Goal: Transaction & Acquisition: Book appointment/travel/reservation

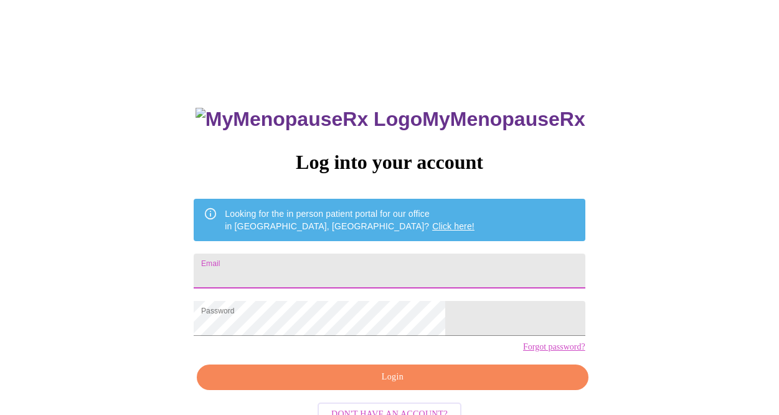
click at [341, 264] on input "Email" at bounding box center [389, 270] width 391 height 35
type input "[EMAIL_ADDRESS][DOMAIN_NAME]"
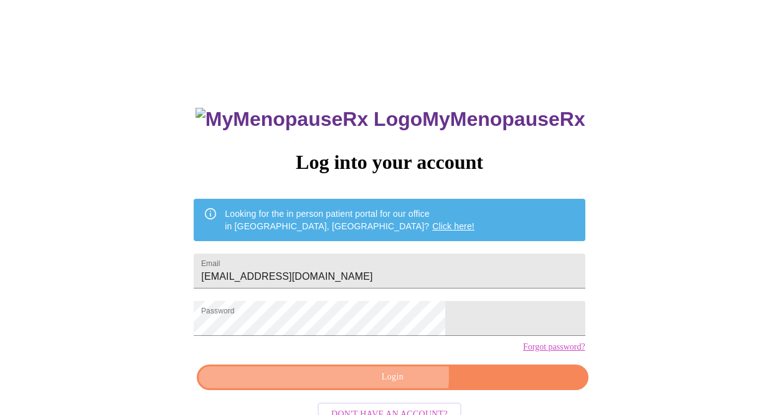
click at [373, 385] on span "Login" at bounding box center [392, 377] width 362 height 16
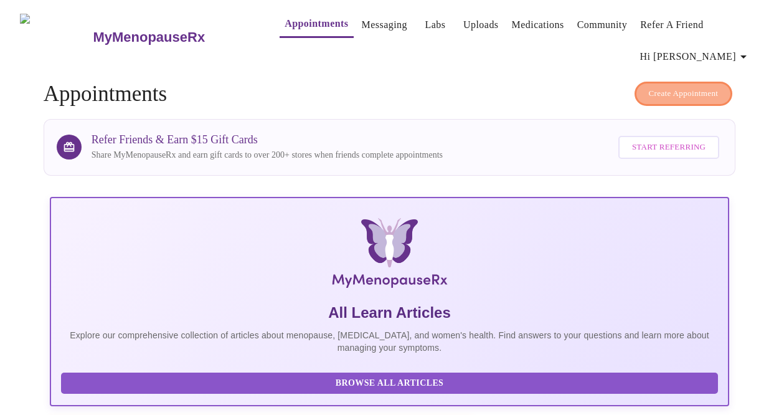
click at [658, 82] on button "Create Appointment" at bounding box center [684, 94] width 98 height 24
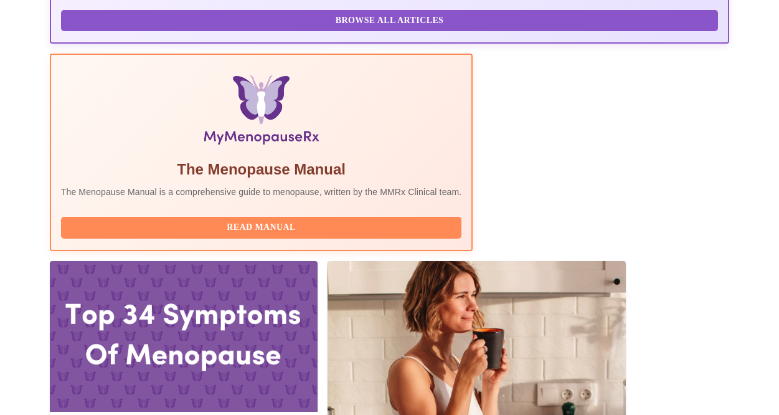
scroll to position [425, 0]
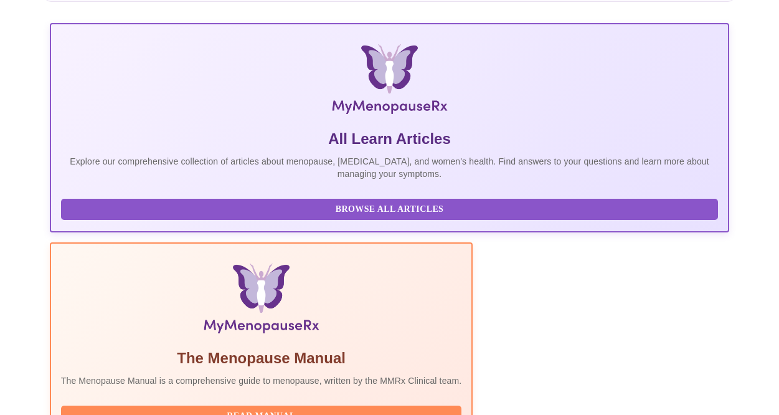
scroll to position [0, 0]
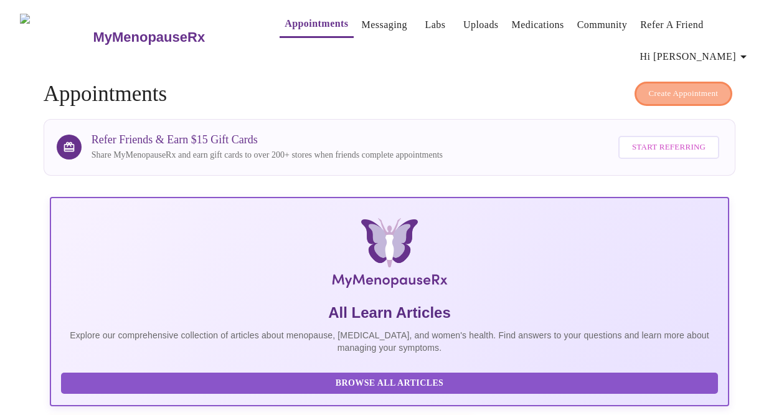
click at [686, 88] on span "Create Appointment" at bounding box center [684, 94] width 70 height 14
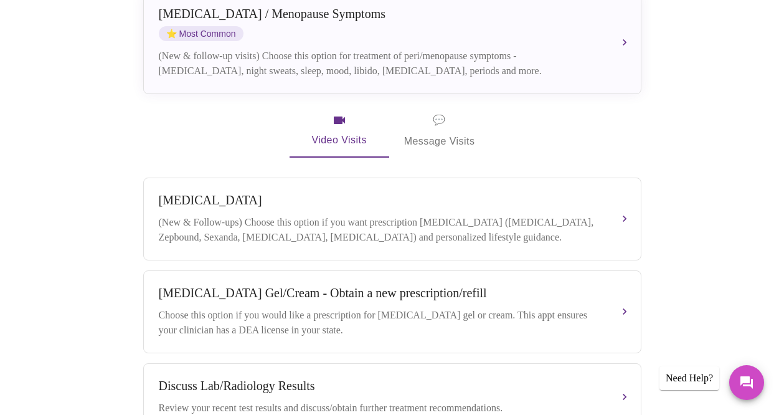
scroll to position [324, 0]
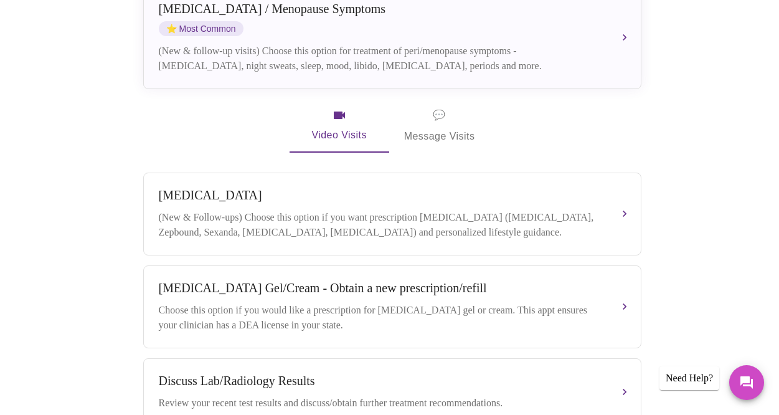
click at [624, 27] on button "[MEDICAL_DATA] / Menopause Symptoms ⭐ Most Common (New & follow-up visits) Choo…" at bounding box center [392, 37] width 498 height 103
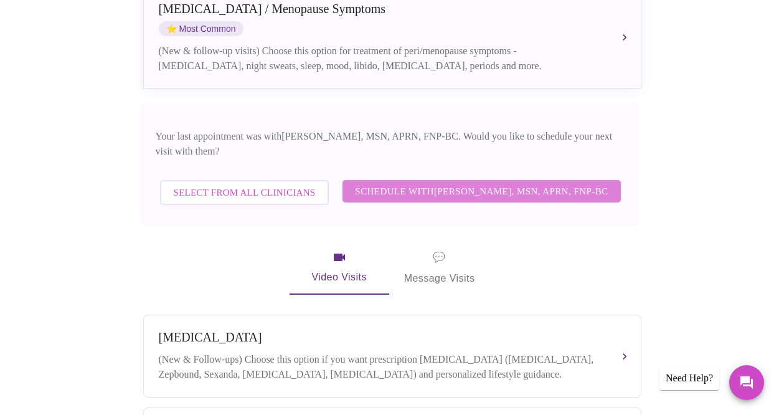
click at [524, 183] on span "Schedule with [PERSON_NAME], MSN, APRN, FNP-BC" at bounding box center [481, 191] width 253 height 16
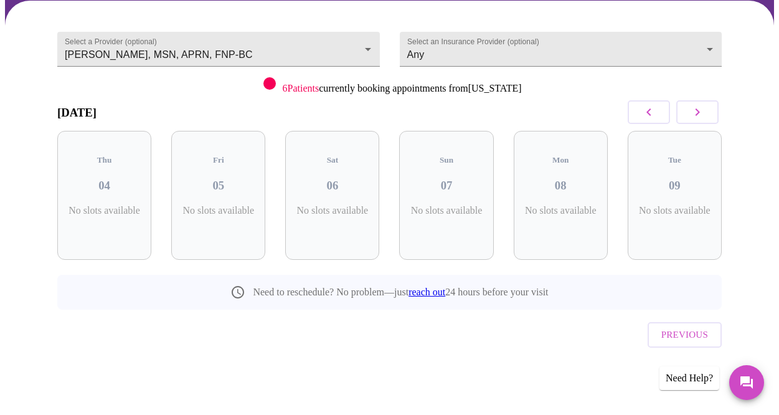
scroll to position [92, 0]
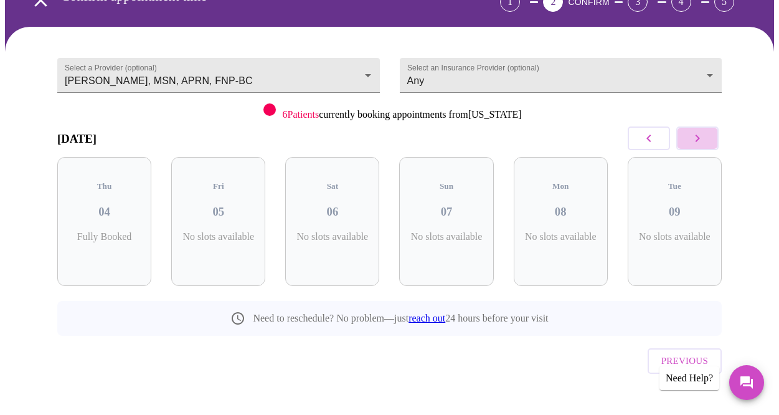
click at [705, 135] on icon "button" at bounding box center [697, 138] width 15 height 15
click at [695, 212] on div "Thu 02 4 Slots Left ( 13 Total)" at bounding box center [675, 221] width 94 height 129
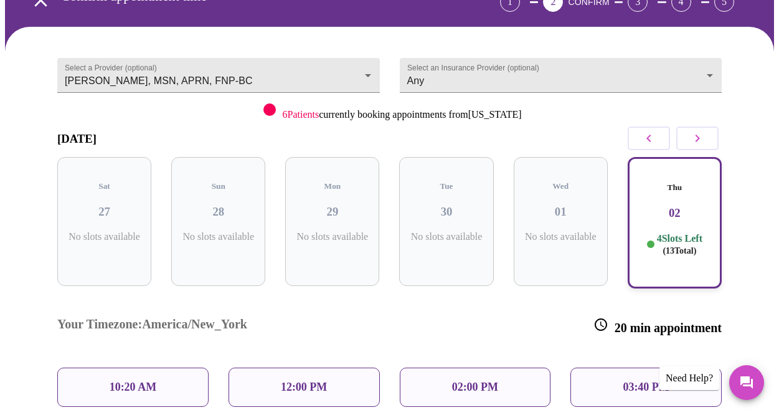
click at [334, 367] on div "12:00 PM" at bounding box center [304, 386] width 151 height 39
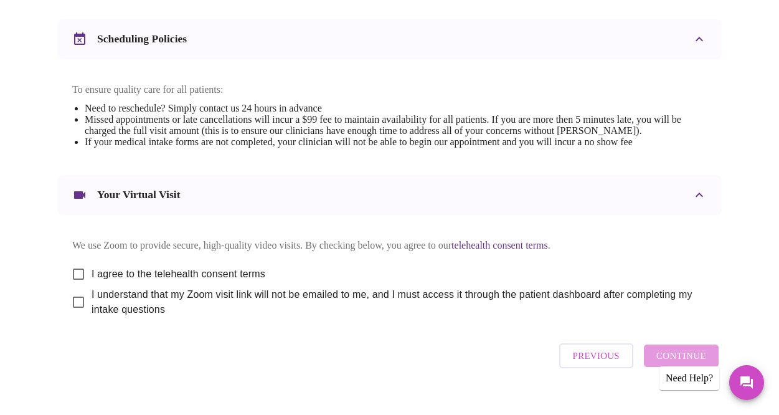
scroll to position [498, 0]
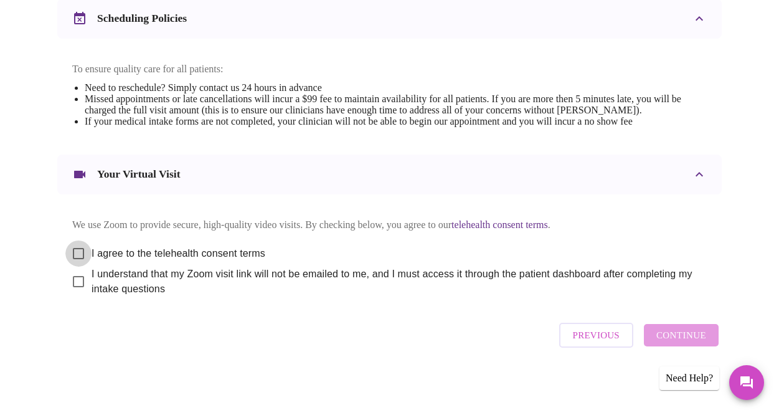
click at [75, 256] on input "I agree to the telehealth consent terms" at bounding box center [78, 253] width 26 height 26
checkbox input "true"
click at [74, 293] on input "I understand that my Zoom visit link will not be emailed to me, and I must acce…" at bounding box center [78, 281] width 26 height 26
checkbox input "true"
click at [683, 343] on span "Continue" at bounding box center [681, 335] width 50 height 16
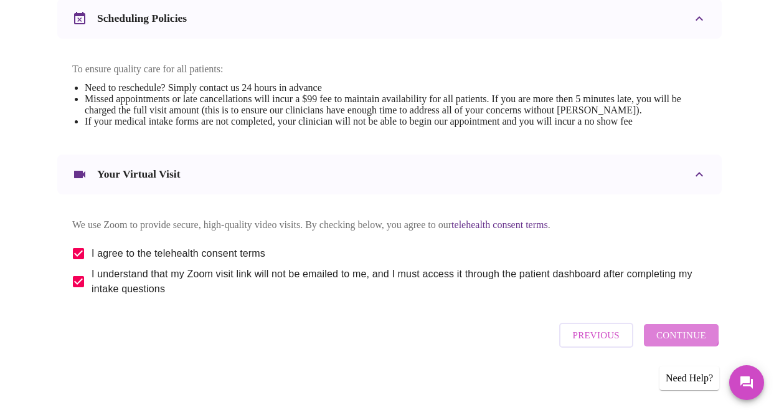
scroll to position [133, 0]
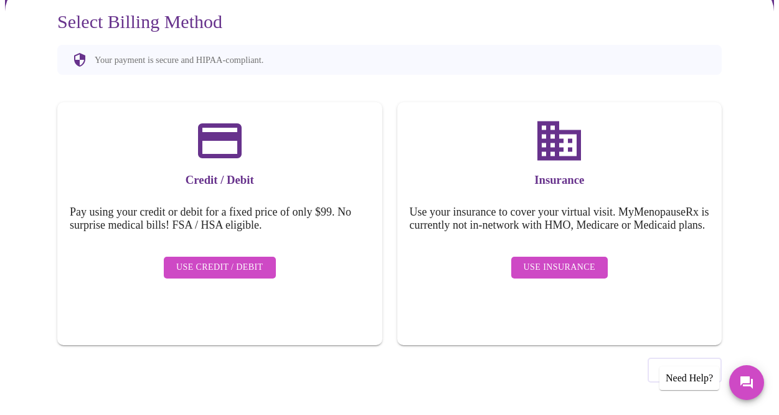
click at [579, 275] on span "Use Insurance" at bounding box center [560, 268] width 72 height 16
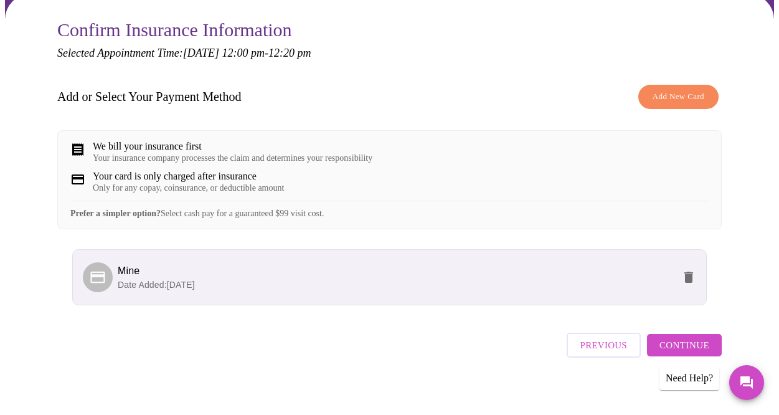
scroll to position [143, 0]
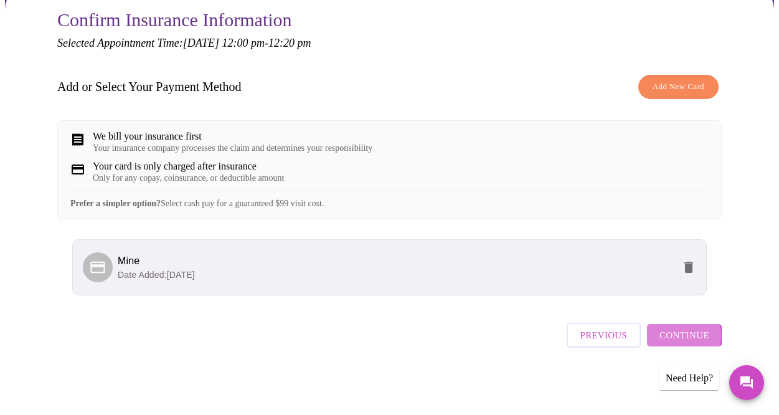
click at [679, 340] on span "Continue" at bounding box center [685, 335] width 50 height 16
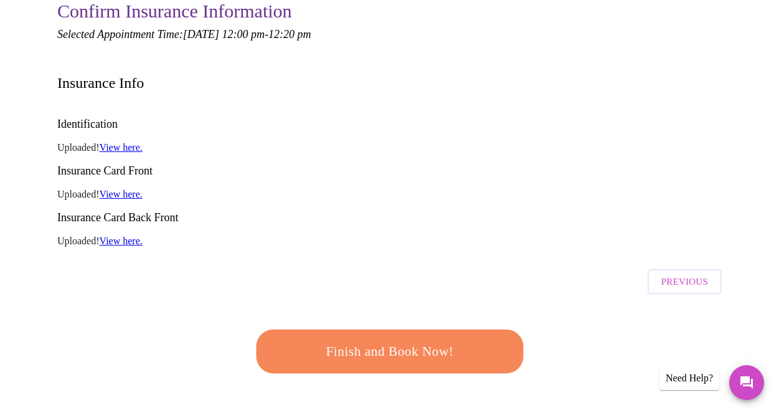
click at [427, 339] on span "Finish and Book Now!" at bounding box center [389, 350] width 232 height 23
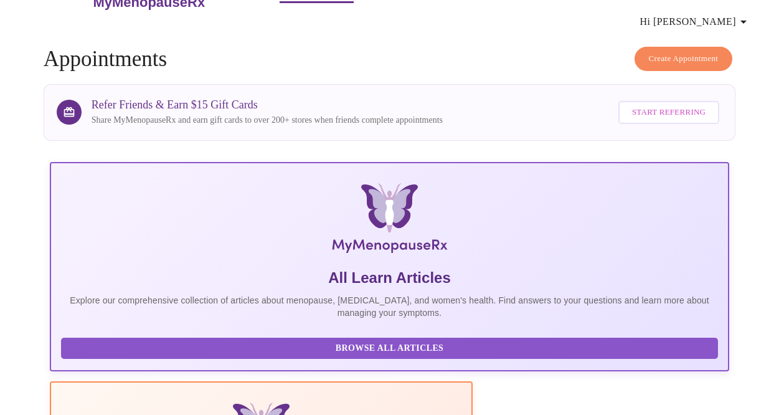
scroll to position [143, 0]
